Goal: Task Accomplishment & Management: Manage account settings

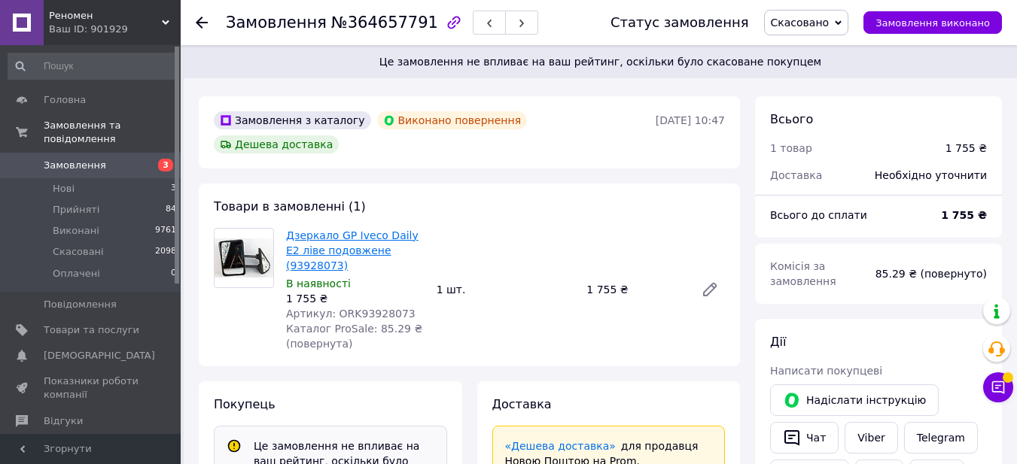
click at [376, 230] on link "Дзеркало GP Iveco Daily E2 ліве подовжене (93928073)" at bounding box center [352, 251] width 132 height 42
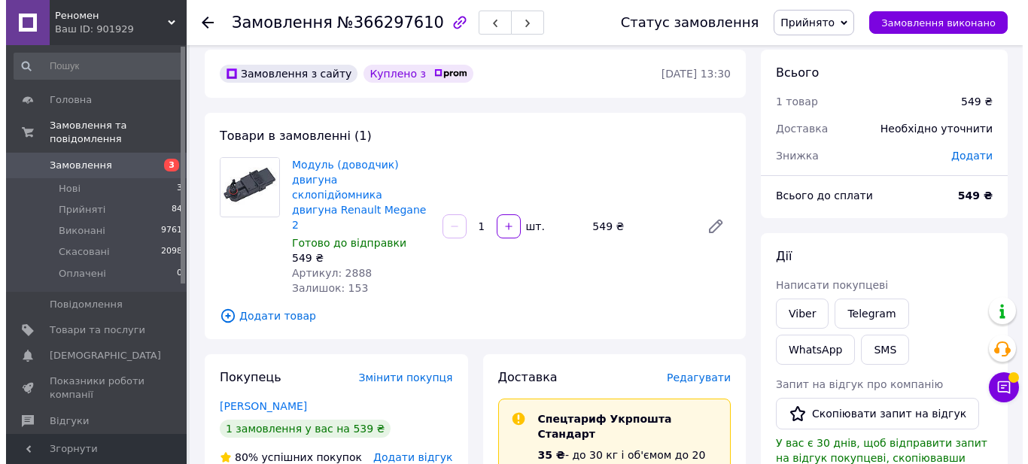
scroll to position [6, 0]
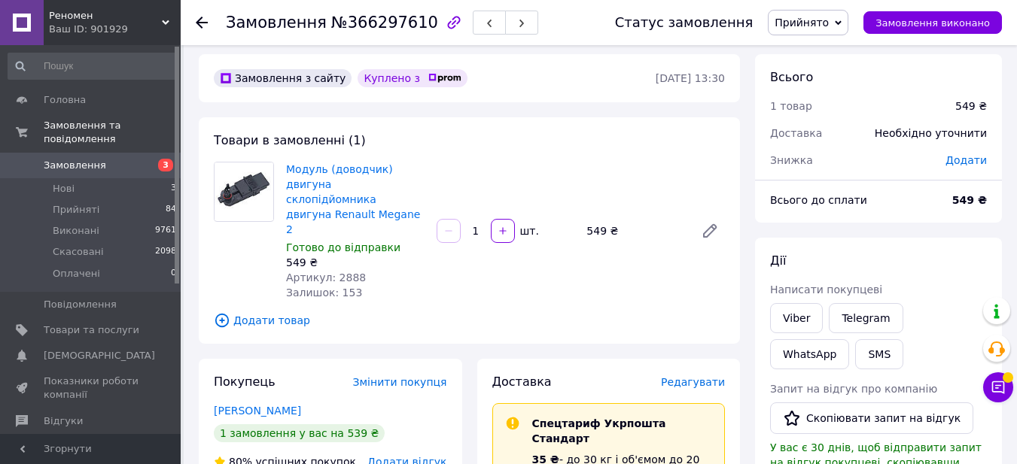
click at [710, 376] on span "Редагувати" at bounding box center [693, 382] width 64 height 12
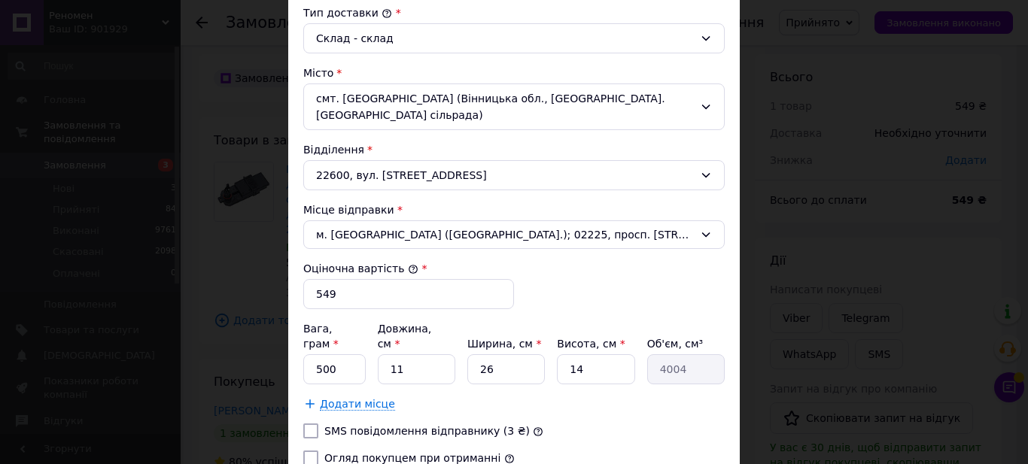
scroll to position [531, 0]
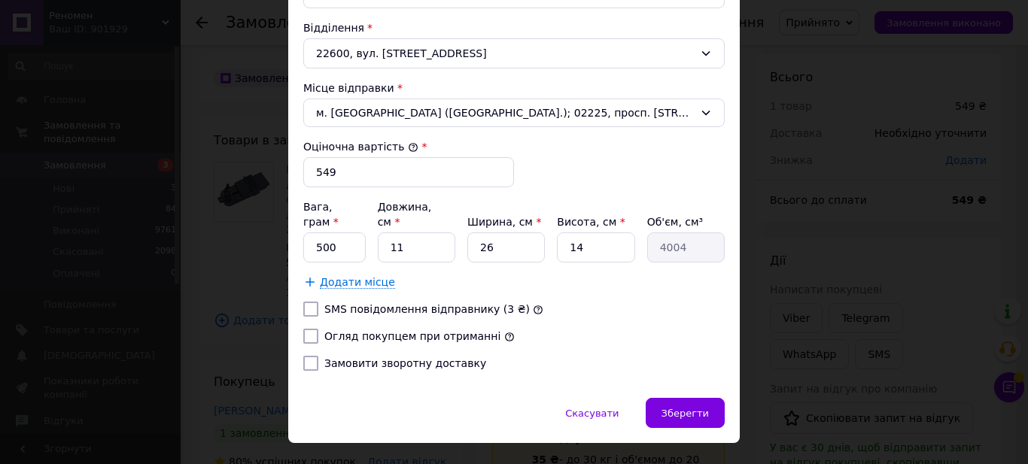
click at [374, 330] on label "Огляд покупцем при отриманні" at bounding box center [412, 336] width 176 height 12
click at [318, 329] on input "Огляд покупцем при отриманні" at bounding box center [310, 336] width 15 height 15
checkbox input "true"
click at [369, 357] on label "Замовити зворотну доставку" at bounding box center [405, 363] width 162 height 12
click at [318, 356] on input "Замовити зворотну доставку" at bounding box center [310, 363] width 15 height 15
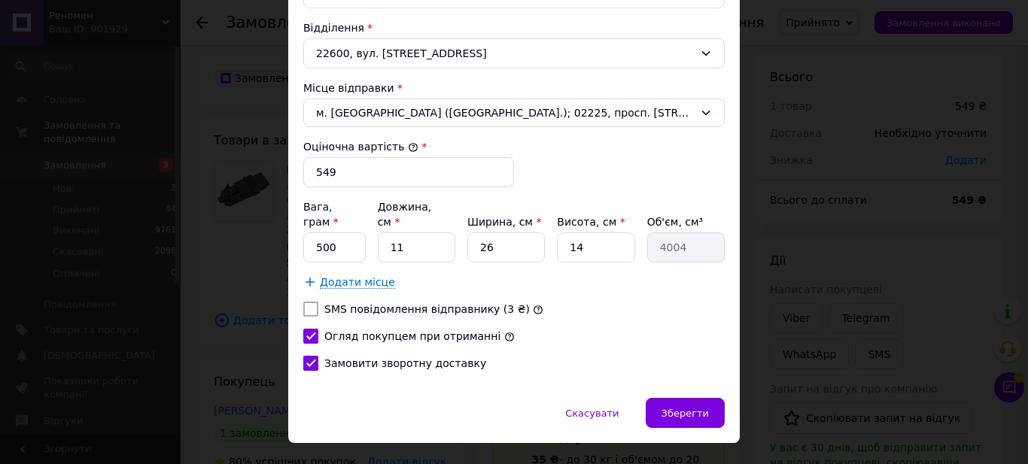
checkbox input "true"
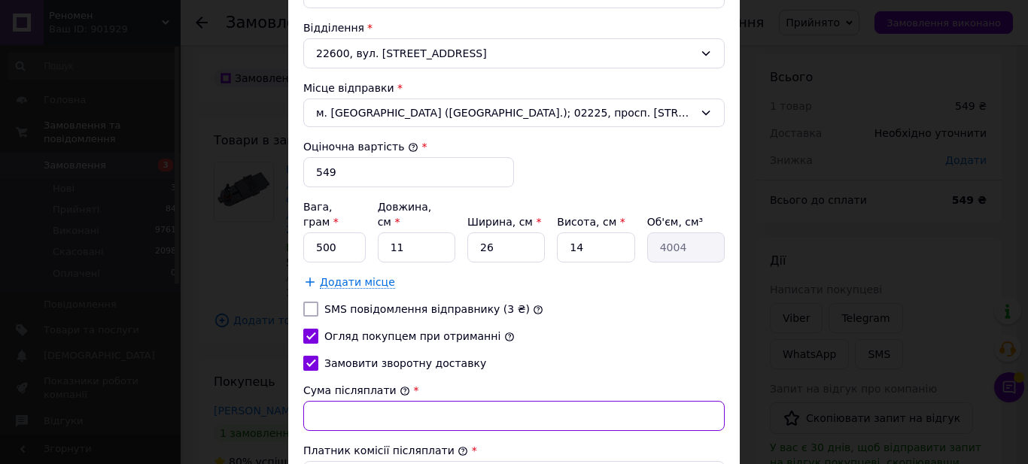
click at [465, 401] on input "Сума післяплати" at bounding box center [513, 416] width 421 height 30
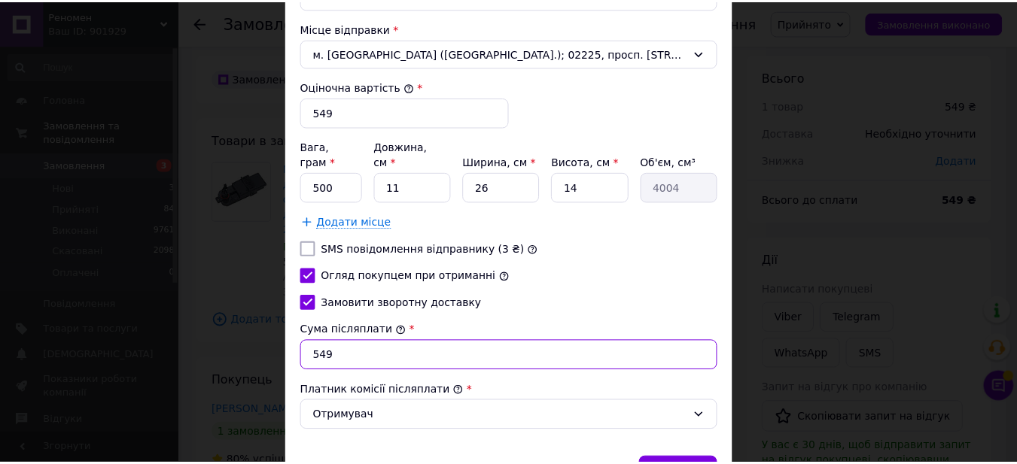
scroll to position [652, 0]
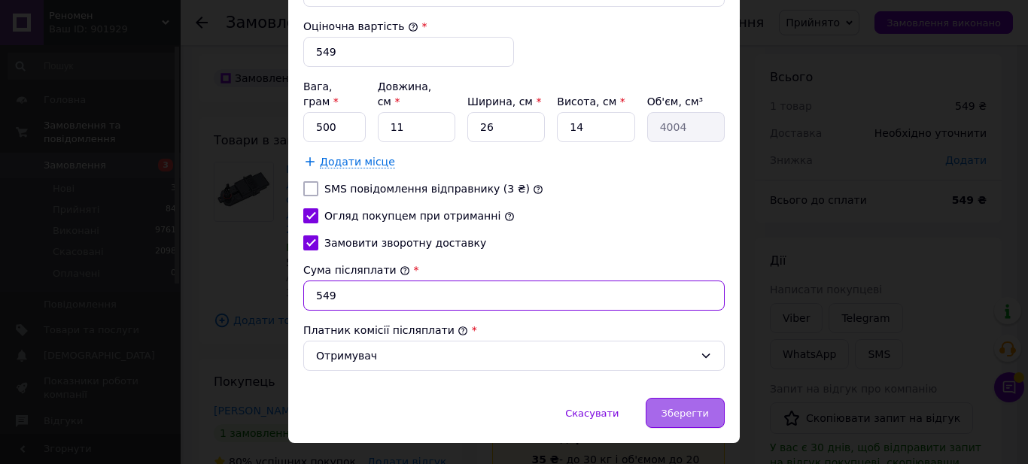
type input "549"
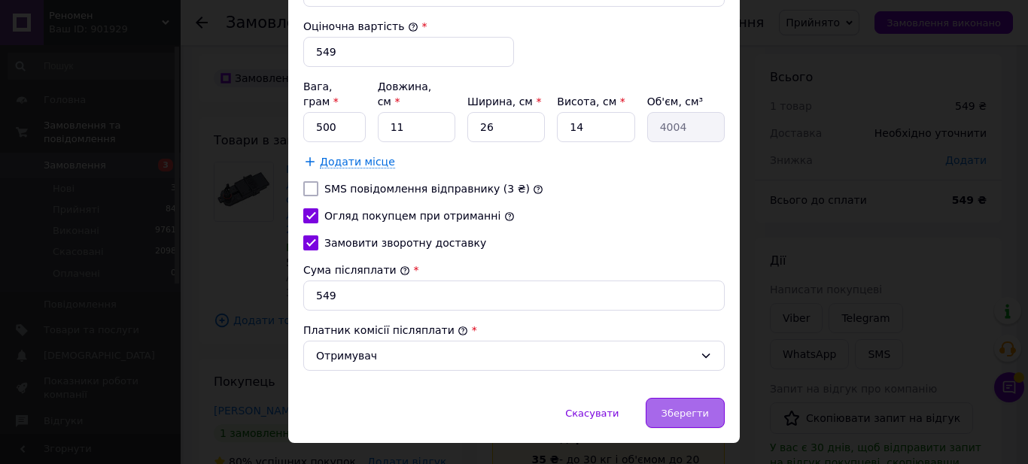
click at [693, 408] on span "Зберегти" at bounding box center [684, 413] width 47 height 11
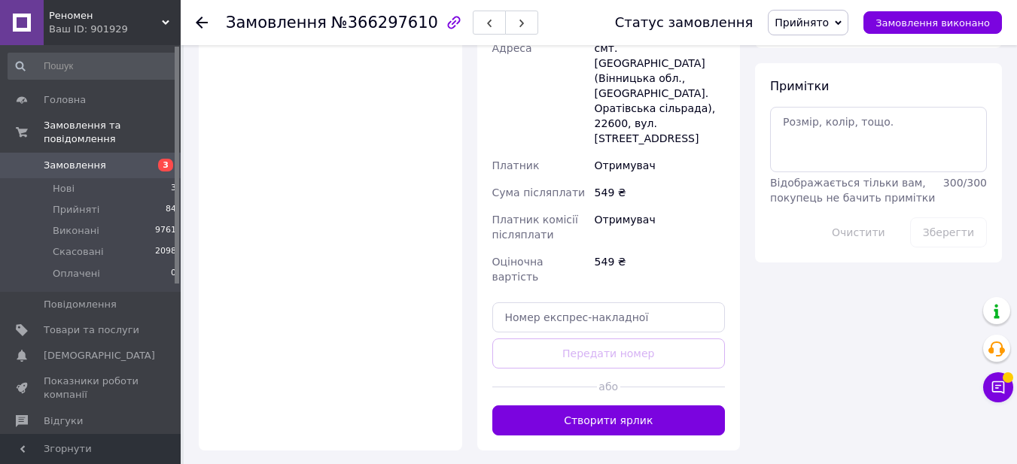
scroll to position [844, 0]
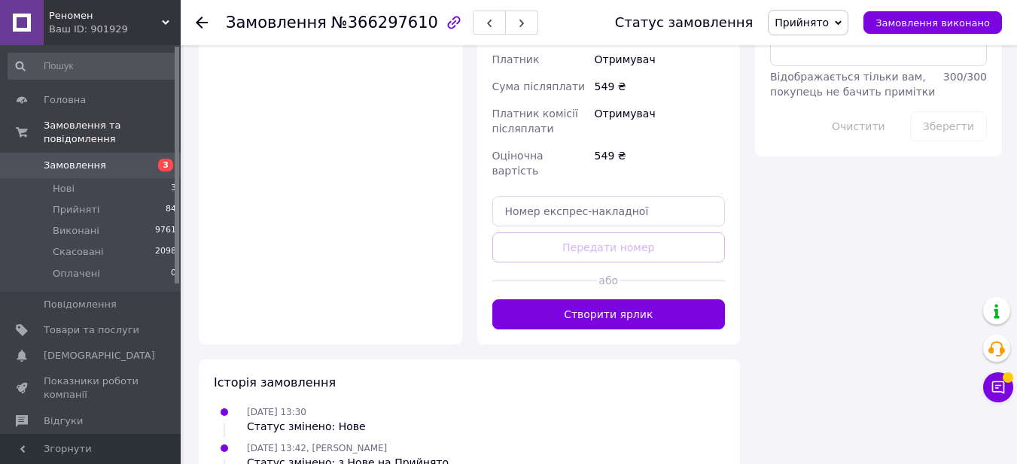
click at [661, 300] on button "Створити ярлик" at bounding box center [608, 315] width 233 height 30
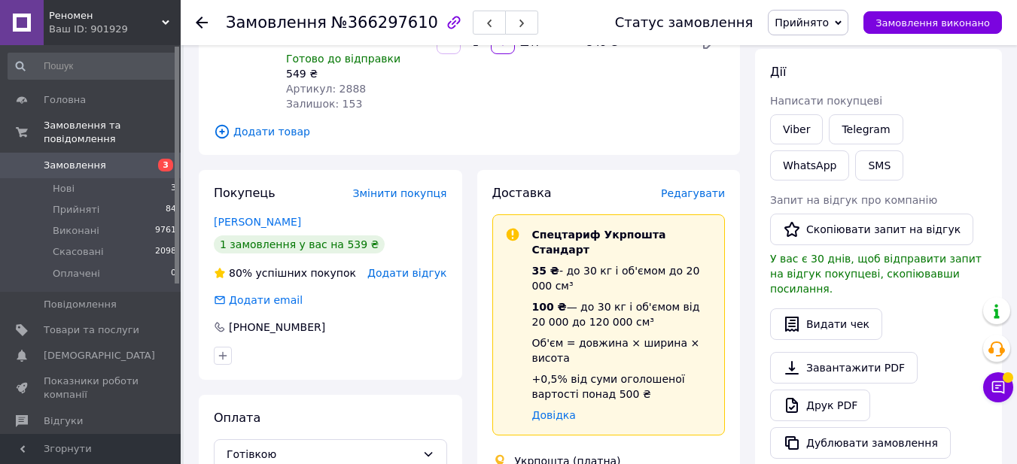
scroll to position [0, 0]
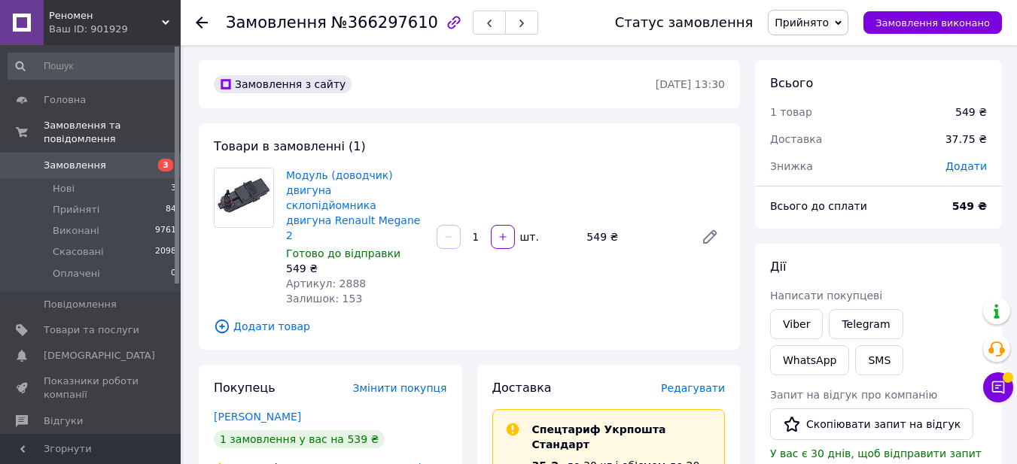
click at [108, 161] on link "Замовлення 3" at bounding box center [92, 166] width 185 height 26
